Goal: Task Accomplishment & Management: Use online tool/utility

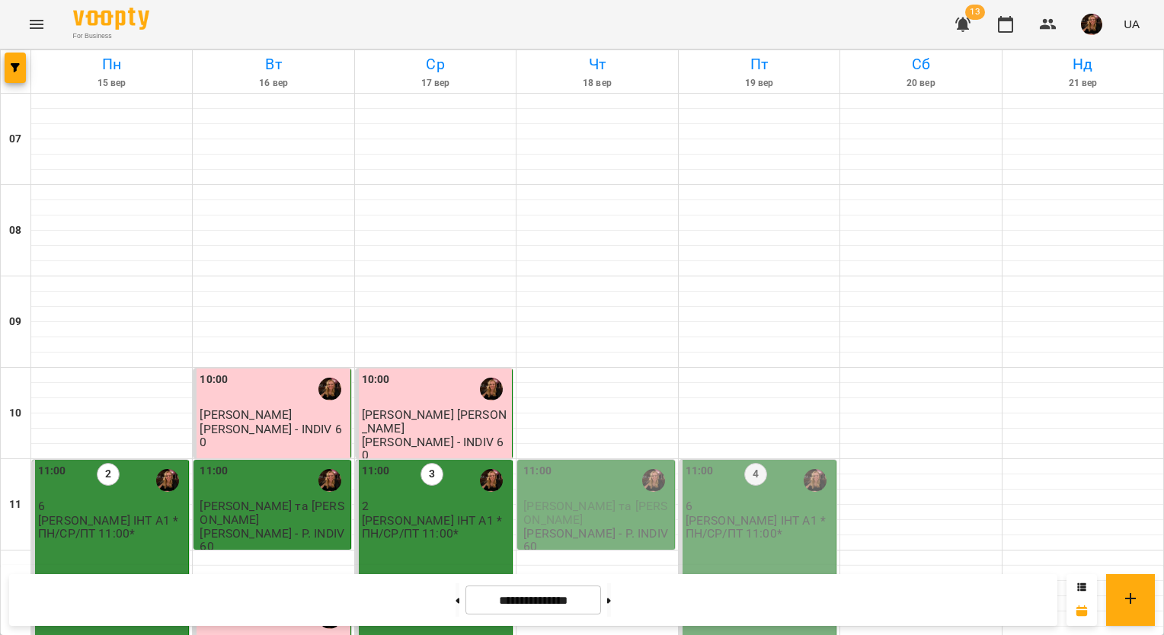
scroll to position [762, 0]
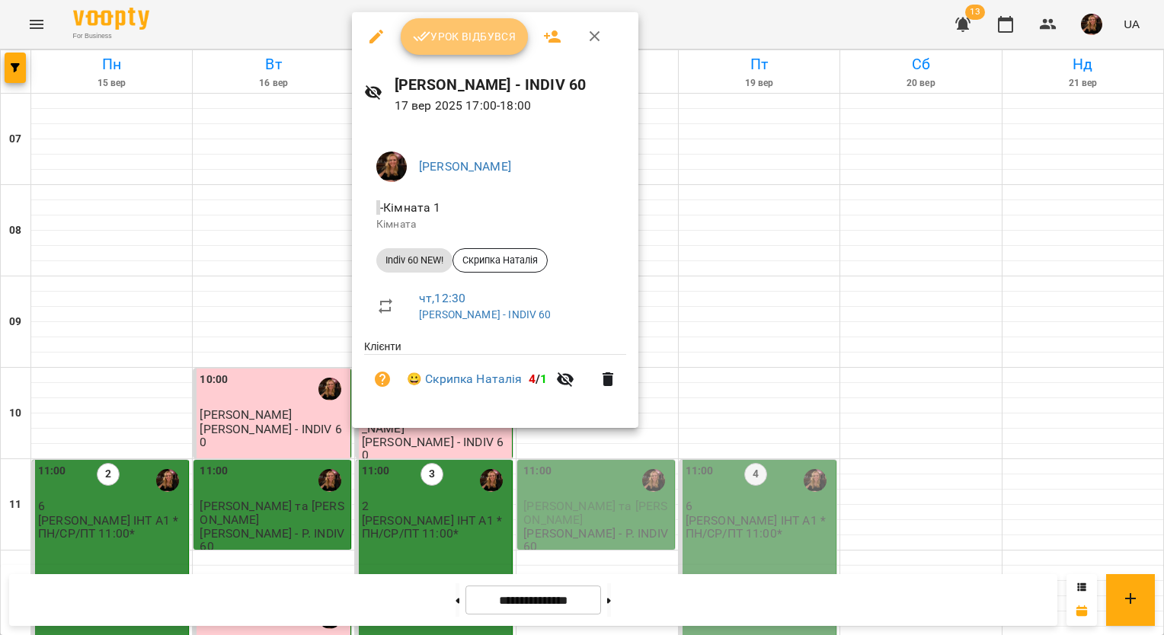
click at [466, 44] on span "Урок відбувся" at bounding box center [465, 36] width 104 height 18
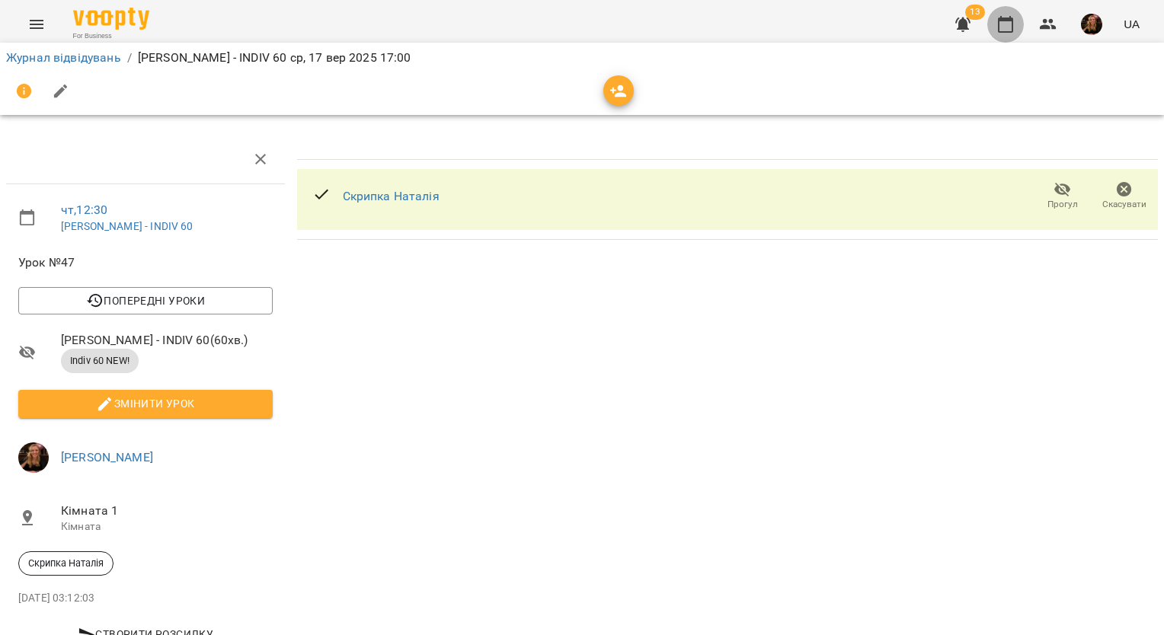
click at [1008, 30] on icon "button" at bounding box center [1006, 24] width 18 height 18
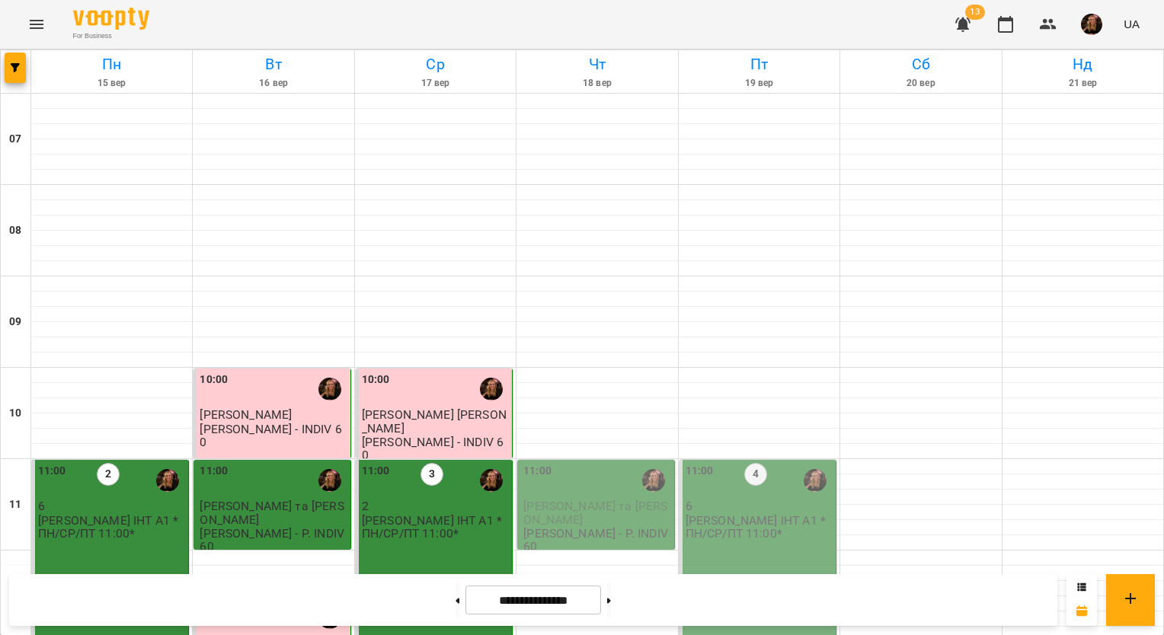
scroll to position [762, 0]
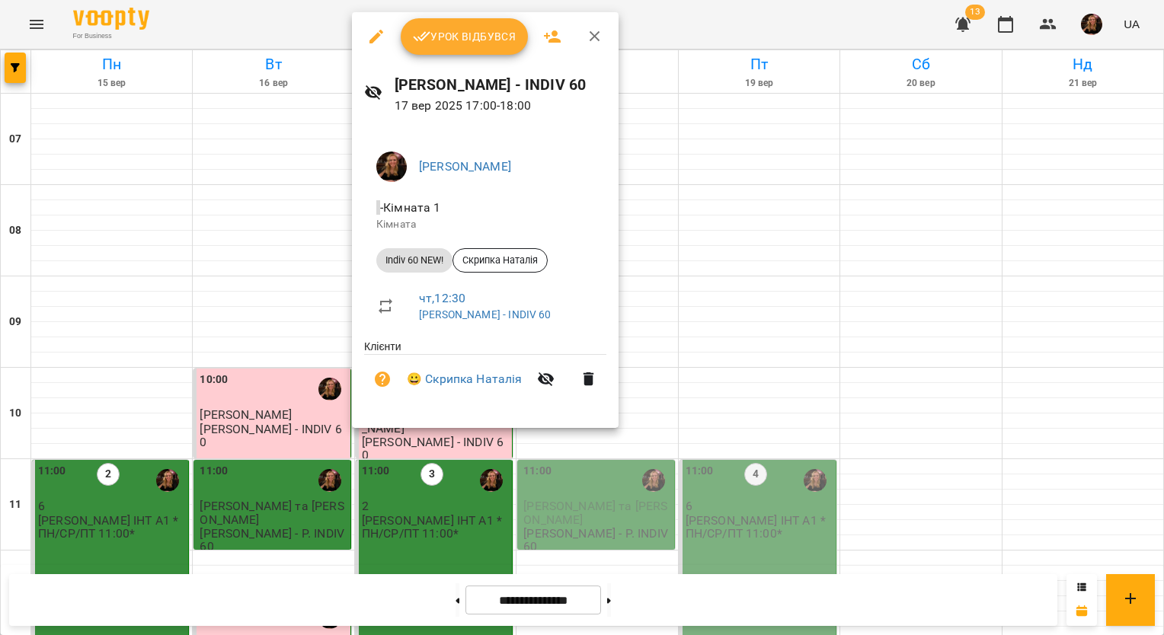
click at [459, 41] on span "Урок відбувся" at bounding box center [465, 36] width 104 height 18
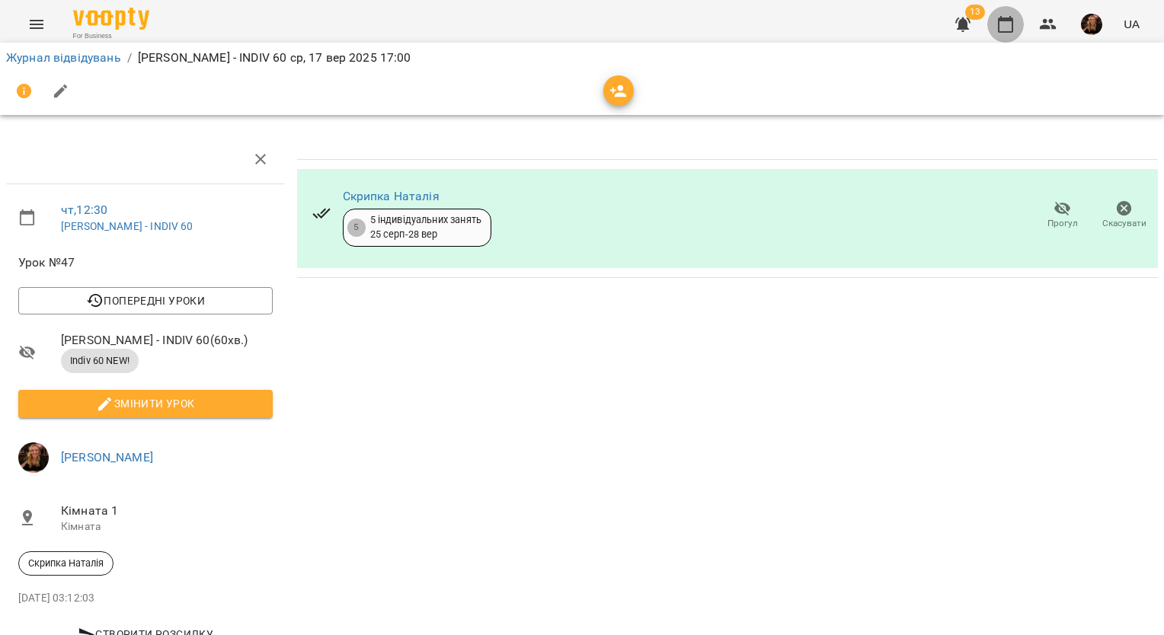
click at [997, 22] on icon "button" at bounding box center [1006, 24] width 18 height 18
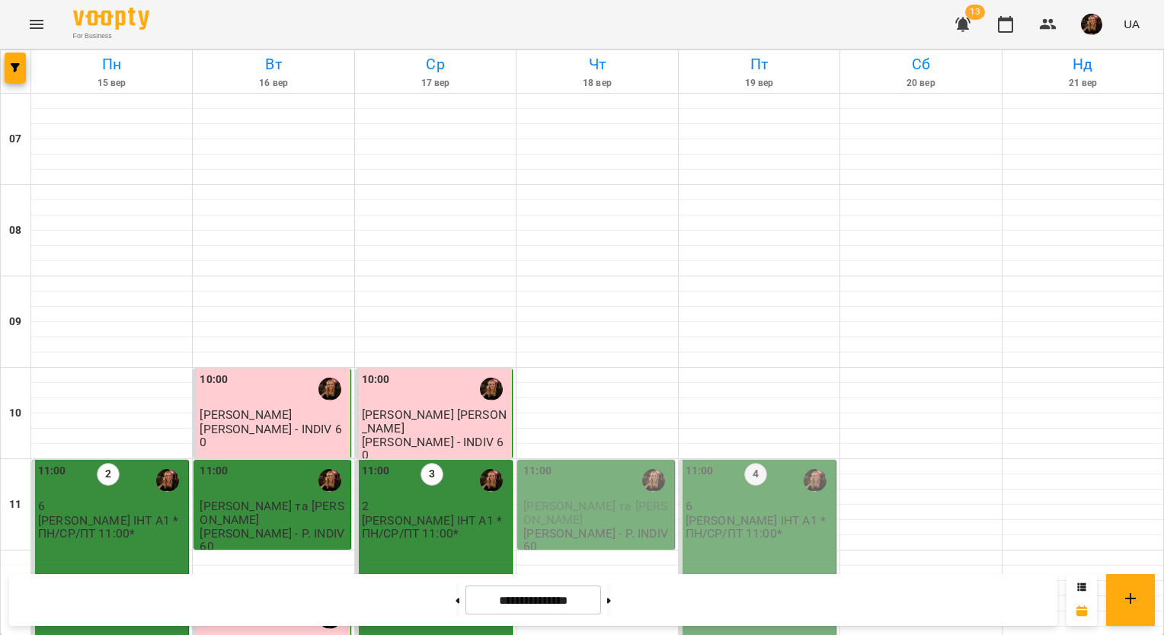
scroll to position [457, 0]
click at [1082, 33] on span "button" at bounding box center [1091, 24] width 21 height 21
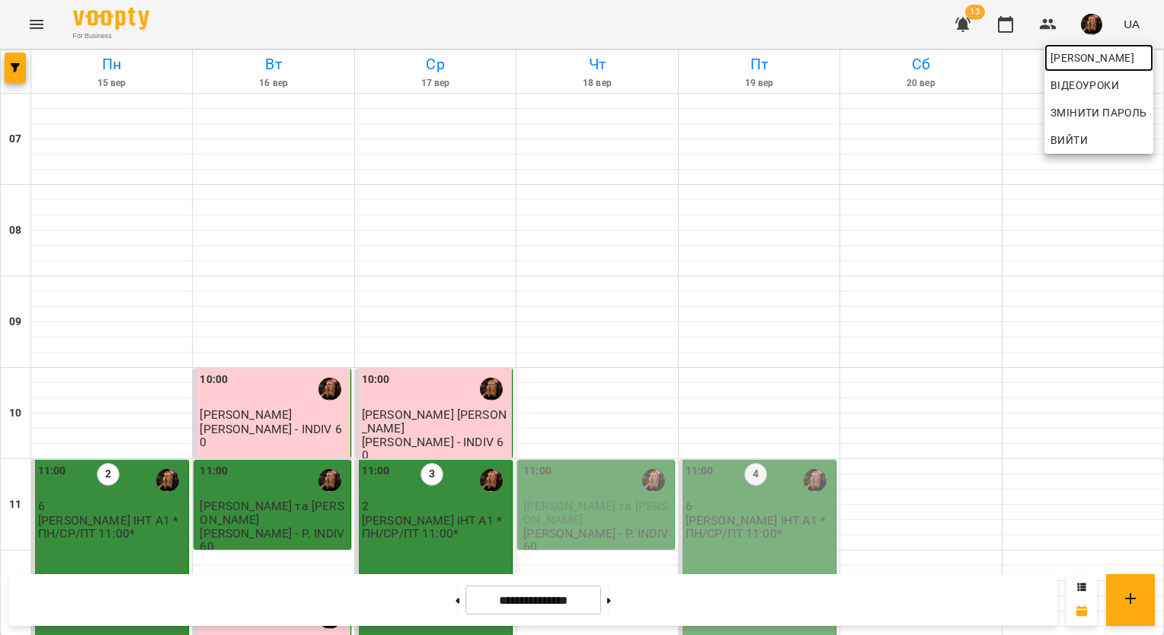
click at [1073, 57] on span "[PERSON_NAME]" at bounding box center [1099, 58] width 97 height 18
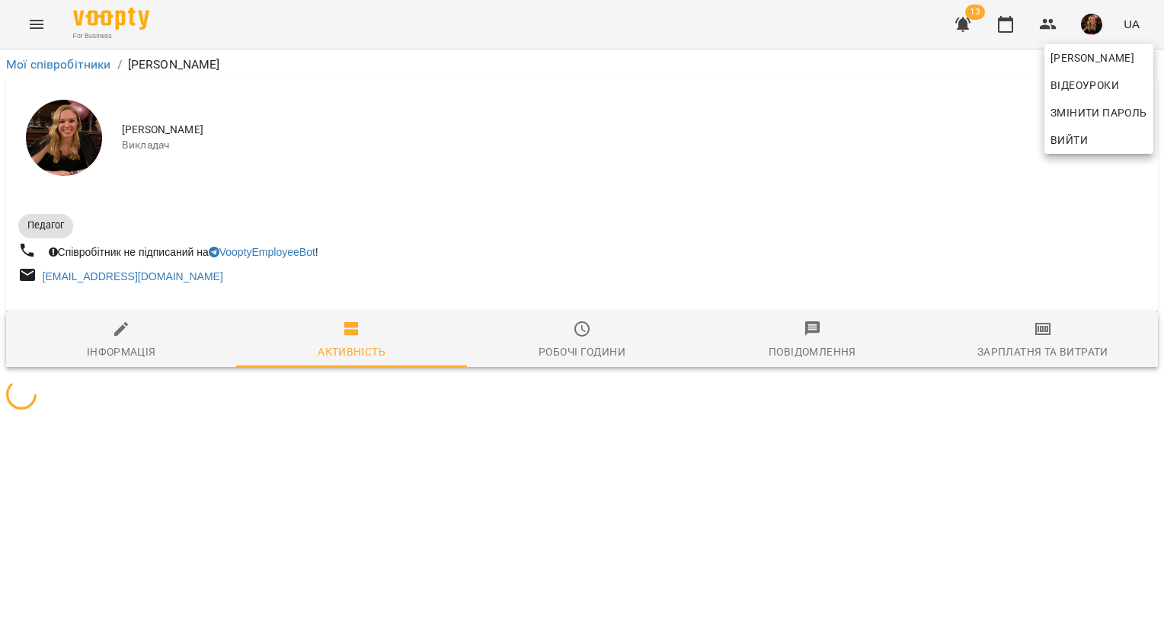
click at [1038, 340] on div at bounding box center [582, 317] width 1164 height 635
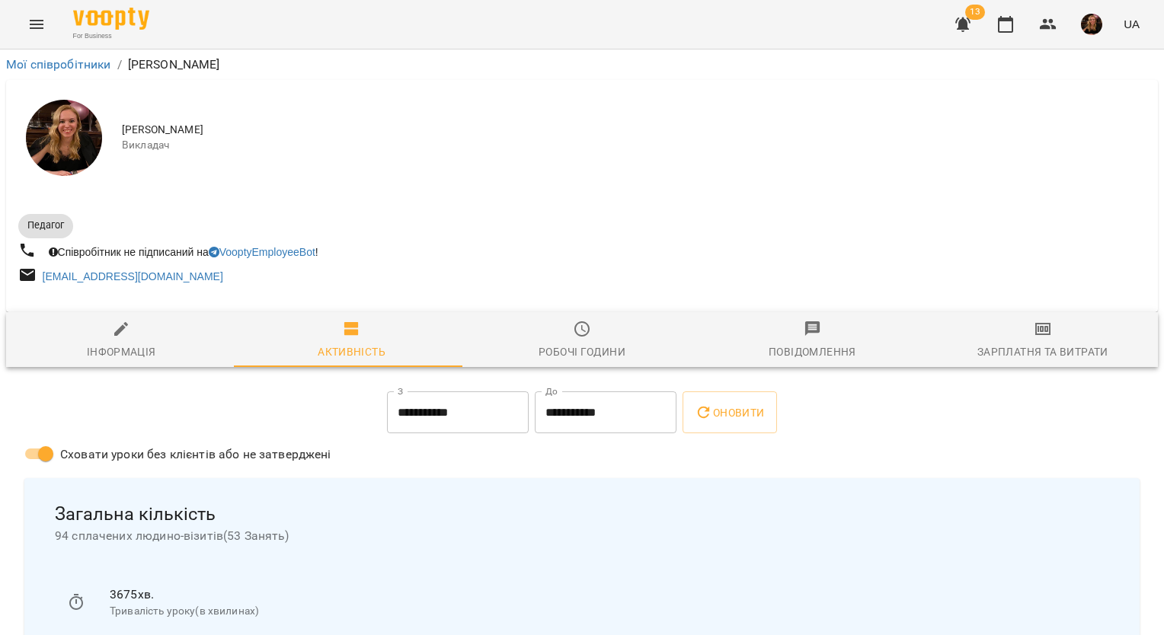
click at [1034, 338] on icon "button" at bounding box center [1043, 329] width 18 height 18
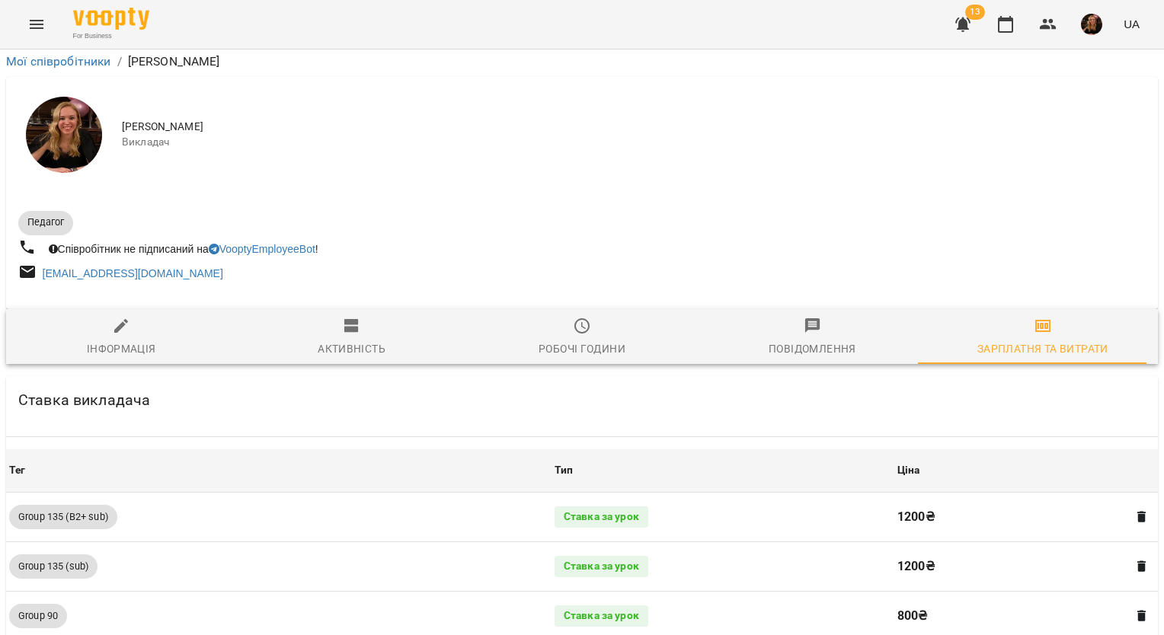
scroll to position [1545, 0]
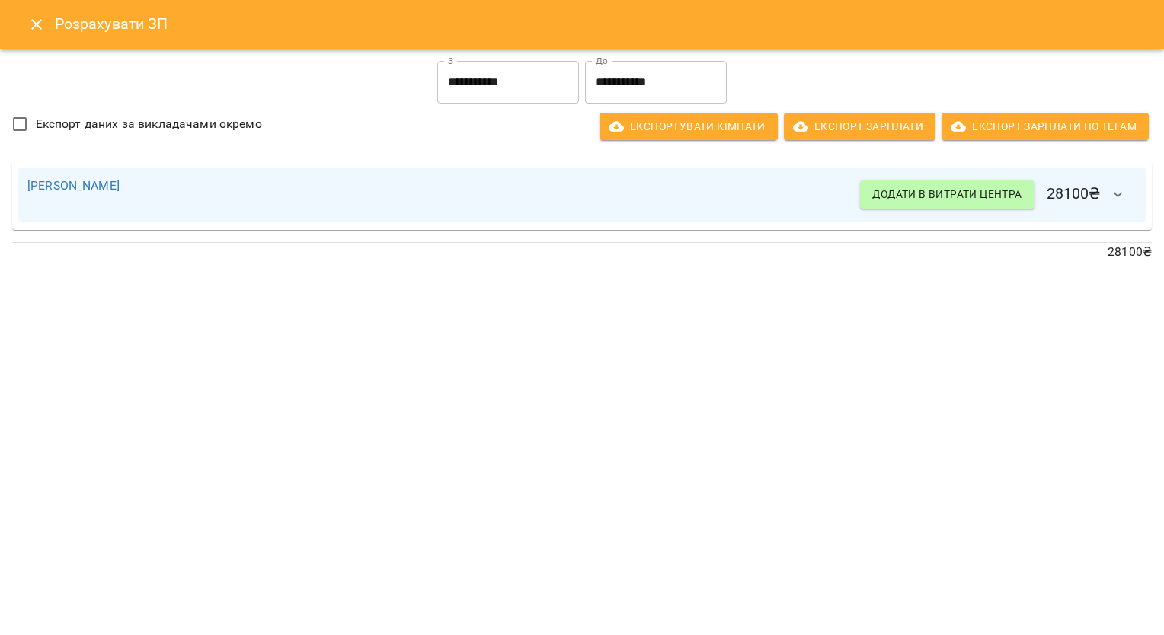
click at [510, 93] on input "**********" at bounding box center [508, 82] width 142 height 43
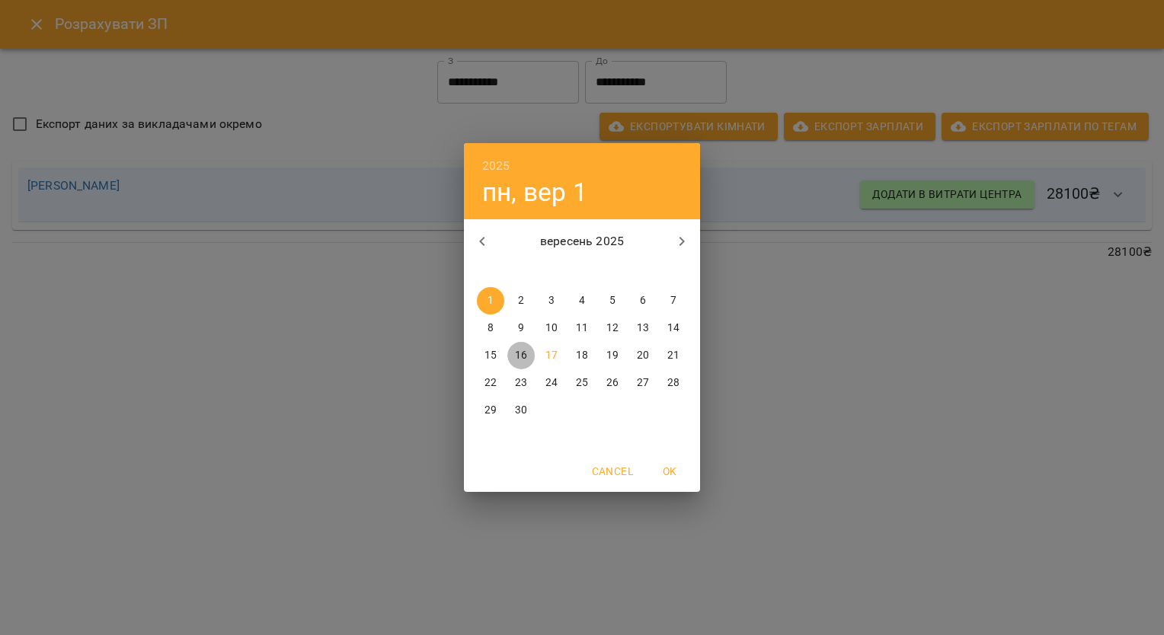
click at [517, 350] on p "16" at bounding box center [521, 355] width 12 height 15
type input "**********"
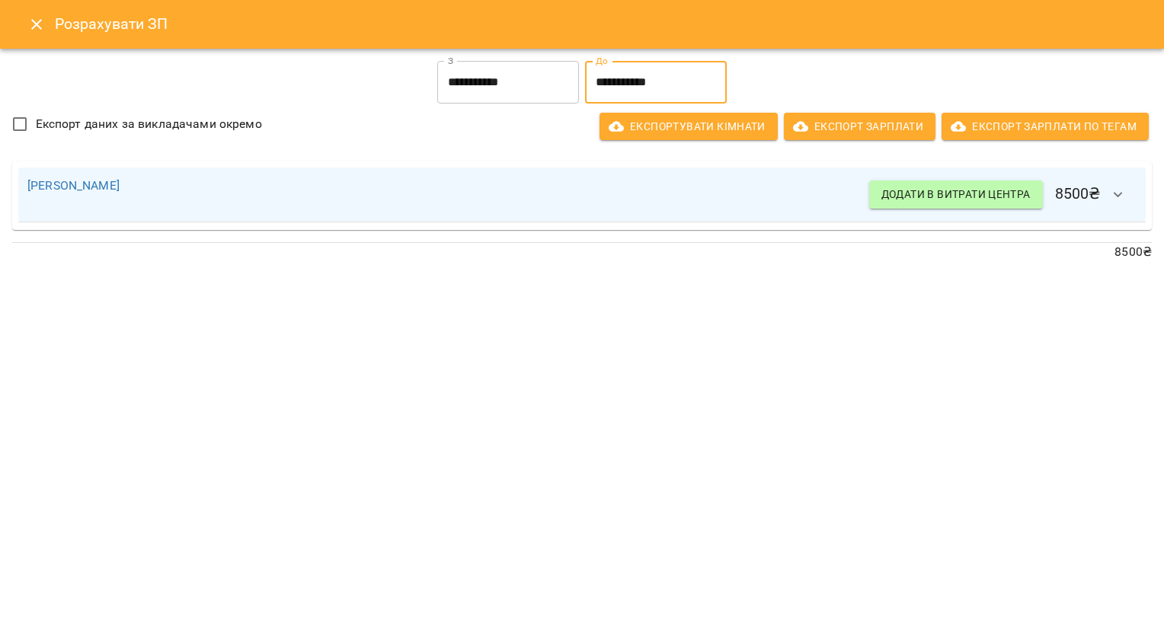
click at [667, 86] on input "**********" at bounding box center [656, 82] width 142 height 43
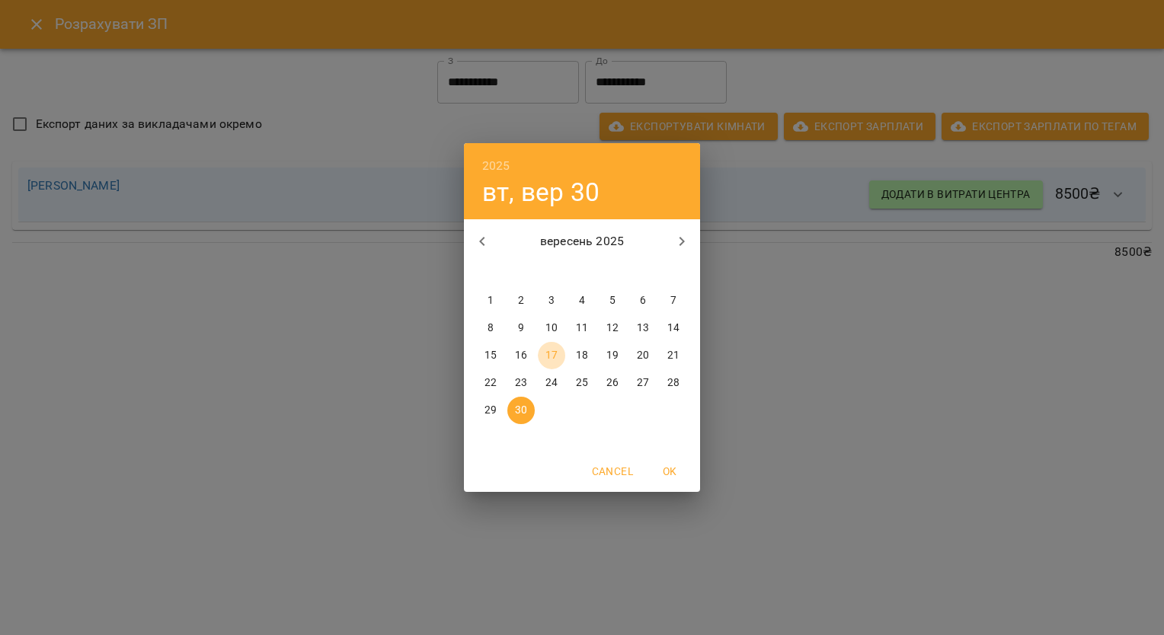
click at [545, 357] on p "17" at bounding box center [551, 355] width 12 height 15
type input "**********"
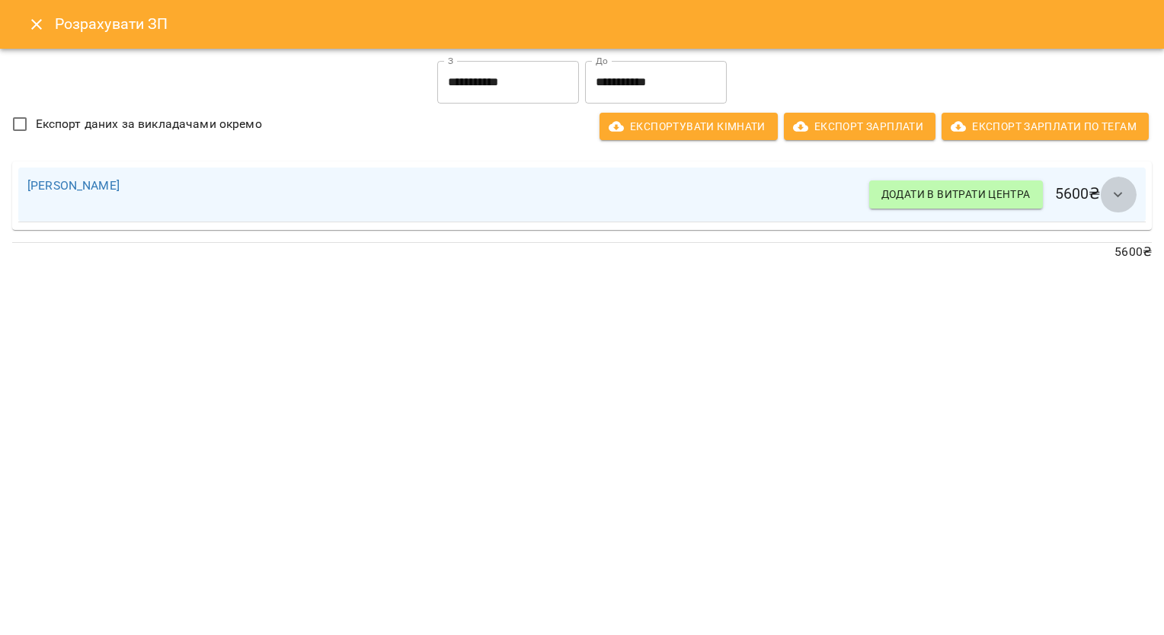
click at [1116, 200] on icon "button" at bounding box center [1118, 195] width 18 height 18
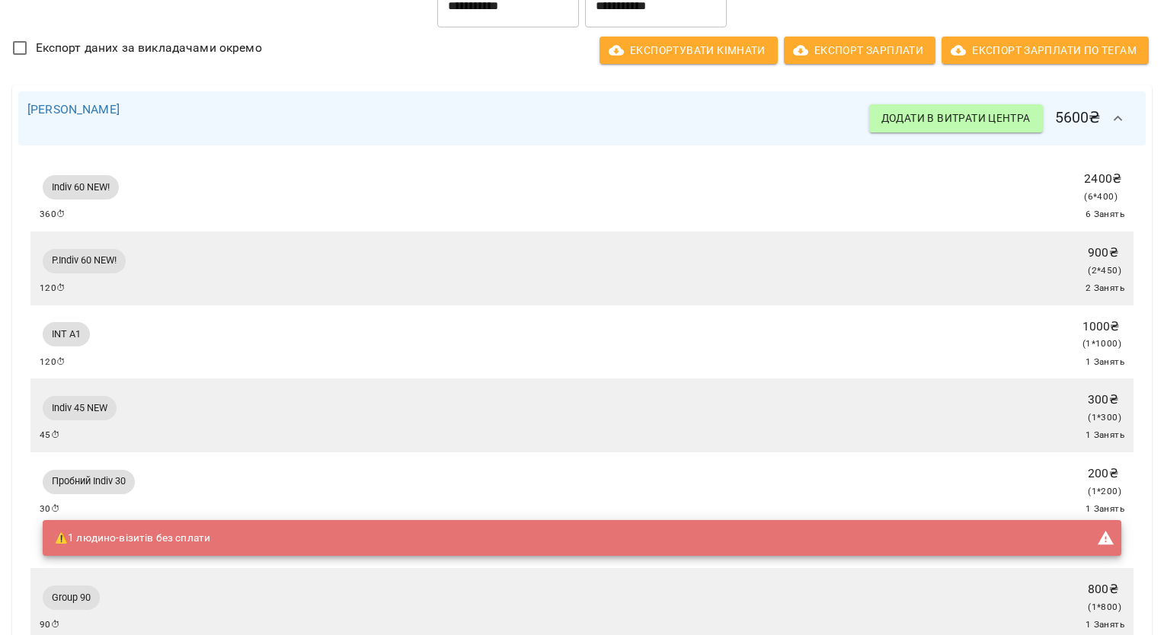
scroll to position [0, 0]
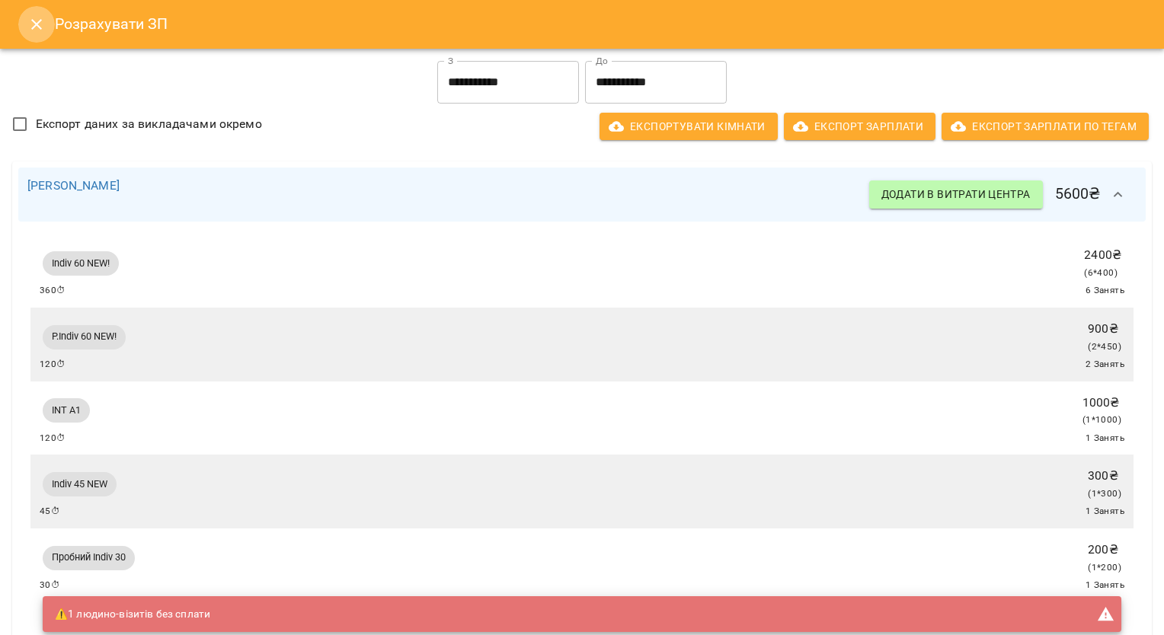
click at [37, 27] on icon "Close" at bounding box center [36, 24] width 18 height 18
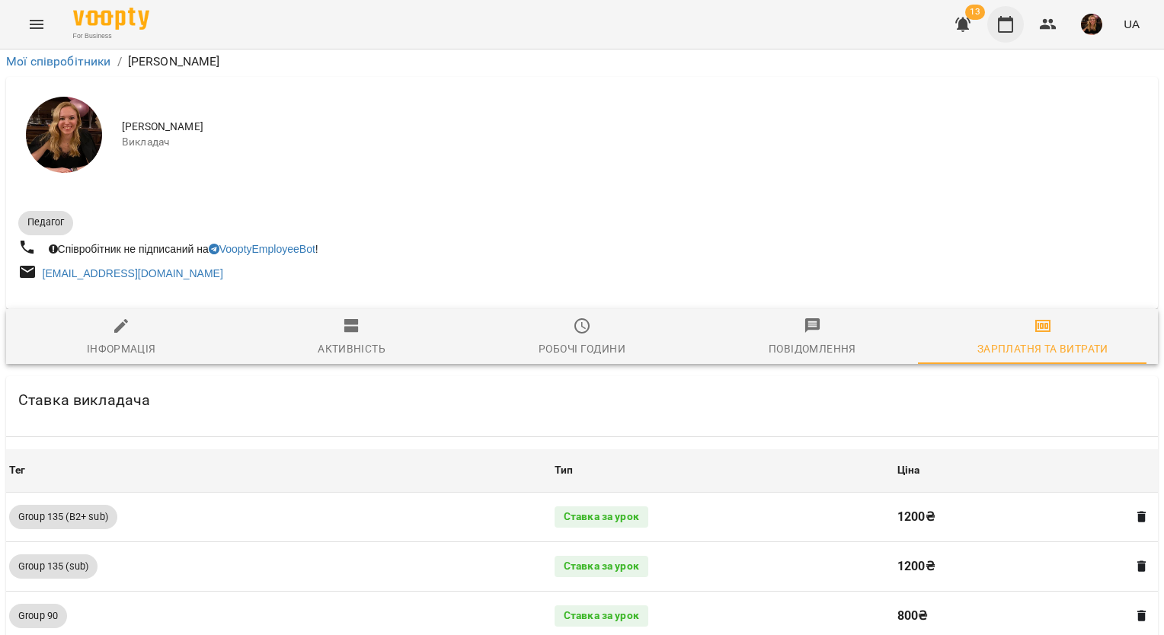
click at [1001, 22] on icon "button" at bounding box center [1006, 24] width 18 height 18
